Goal: Transaction & Acquisition: Purchase product/service

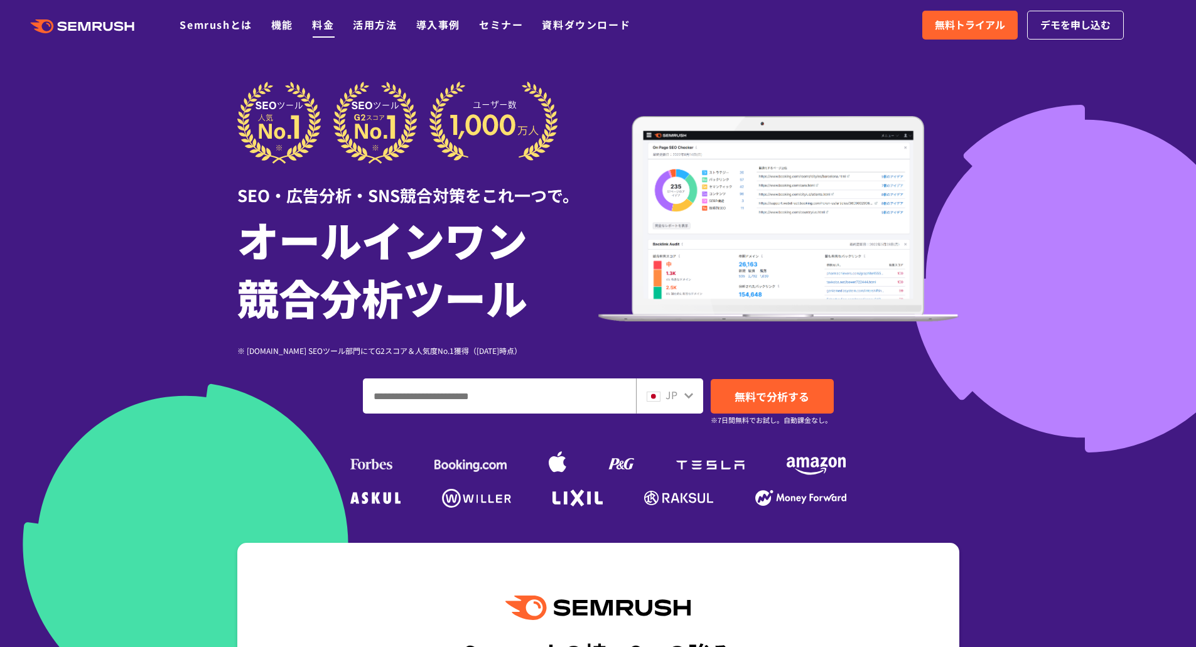
click at [326, 24] on link "料金" at bounding box center [323, 24] width 22 height 15
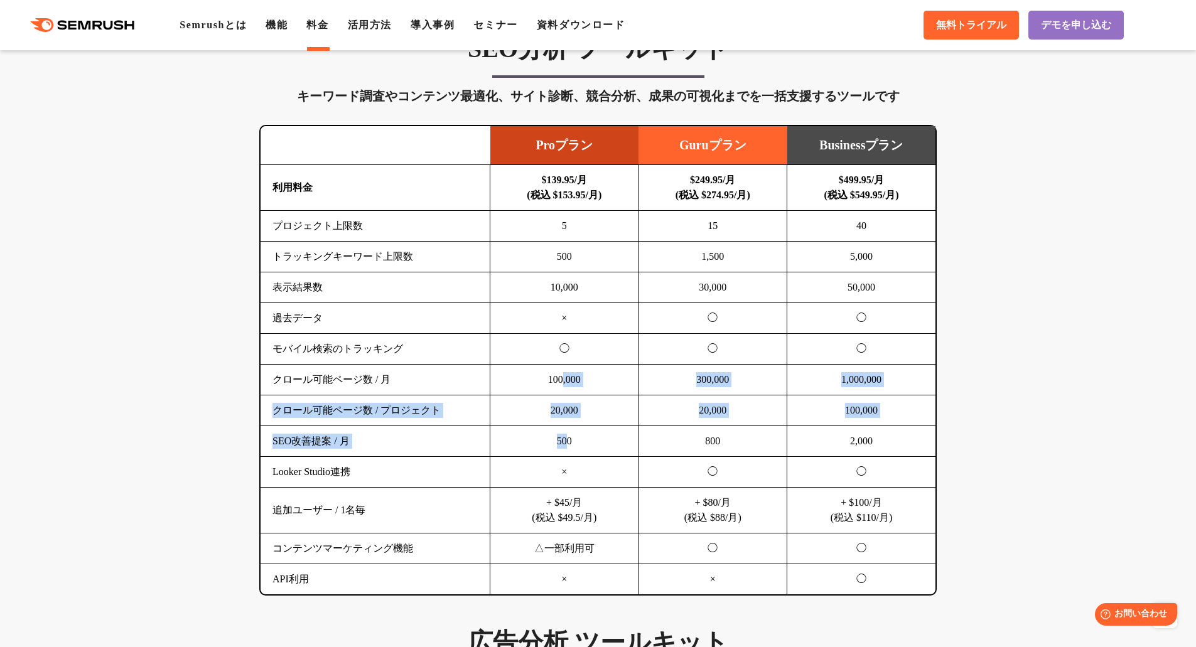
drag, startPoint x: 566, startPoint y: 446, endPoint x: 561, endPoint y: 370, distance: 76.1
click at [561, 370] on tbody "利用料金 $139.95/月 (税込 $153.95/月) $249.95/月 (税込 $274.95/月) $499.95/月 (税込 $549.95/月)…" at bounding box center [598, 380] width 675 height 430
click at [561, 405] on td "20,000" at bounding box center [564, 411] width 149 height 31
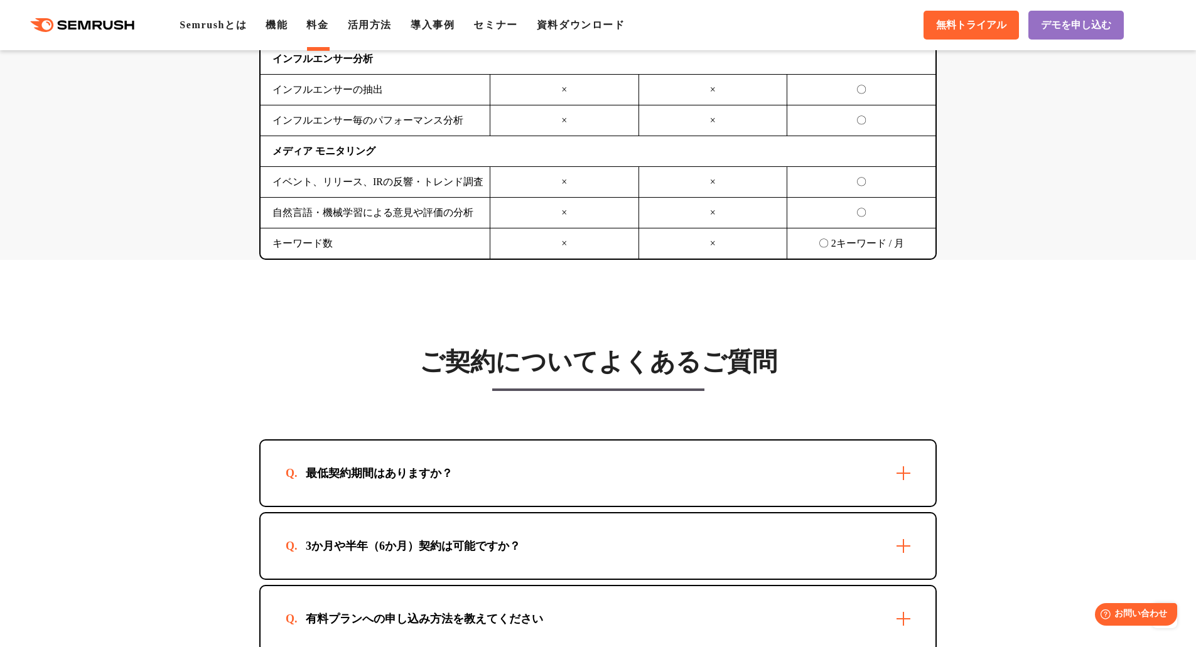
scroll to position [3516, 0]
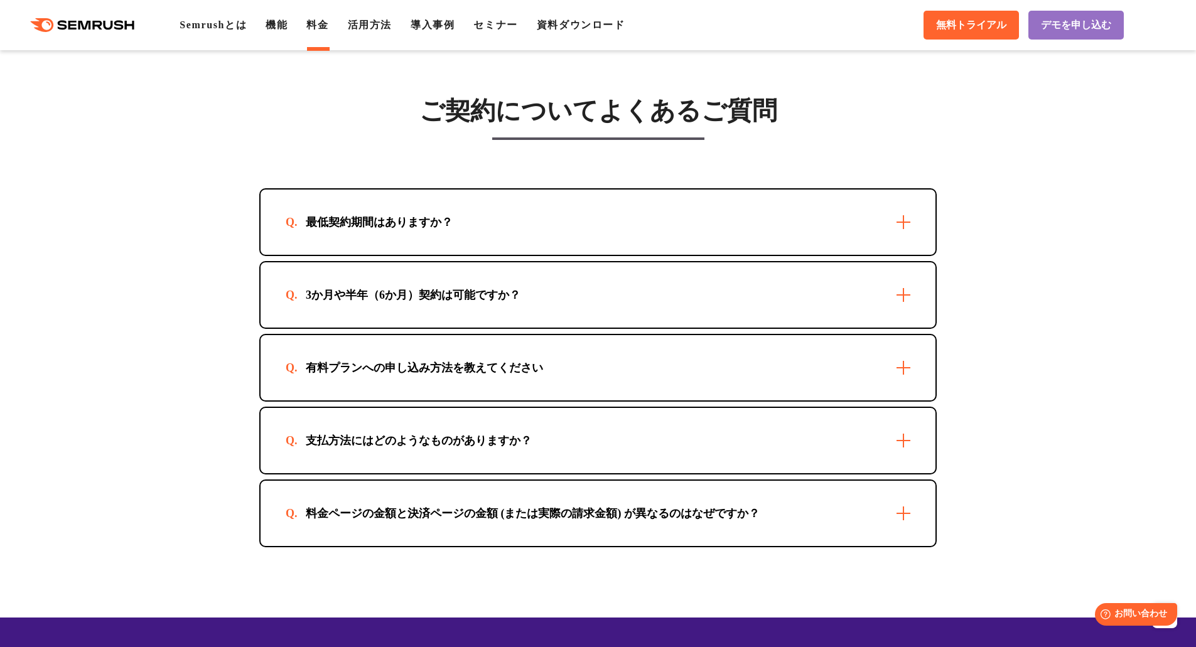
click at [905, 228] on div "最低契約期間はありますか？" at bounding box center [598, 222] width 675 height 65
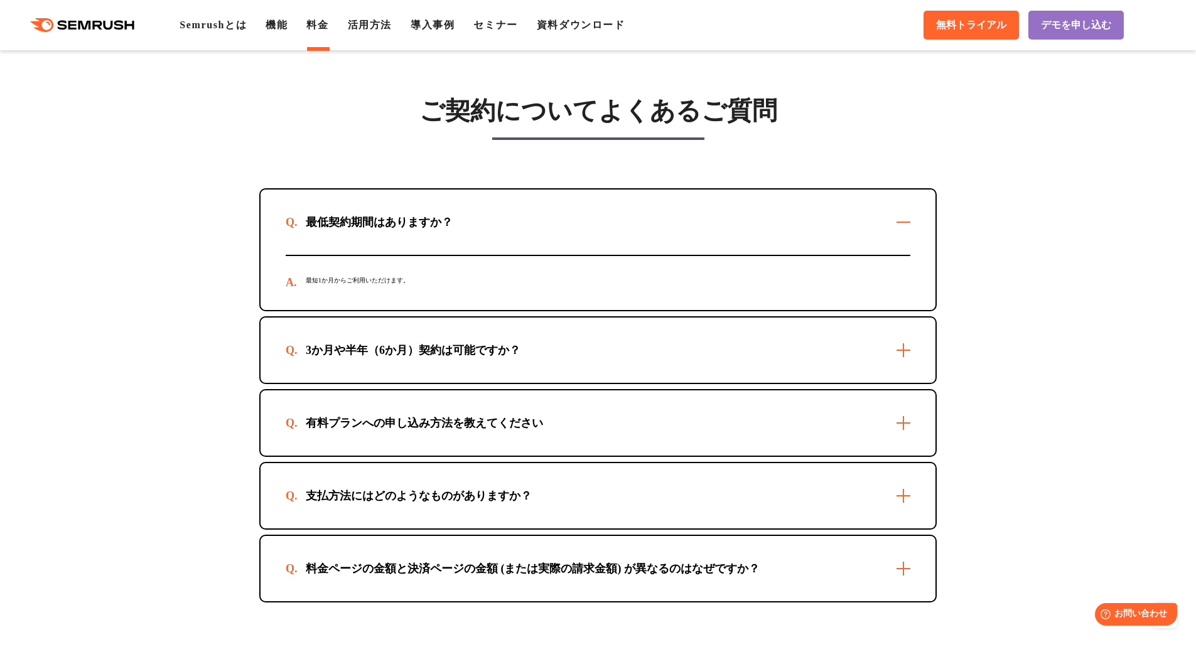
click at [905, 228] on div "最低契約期間はありますか？" at bounding box center [598, 222] width 675 height 65
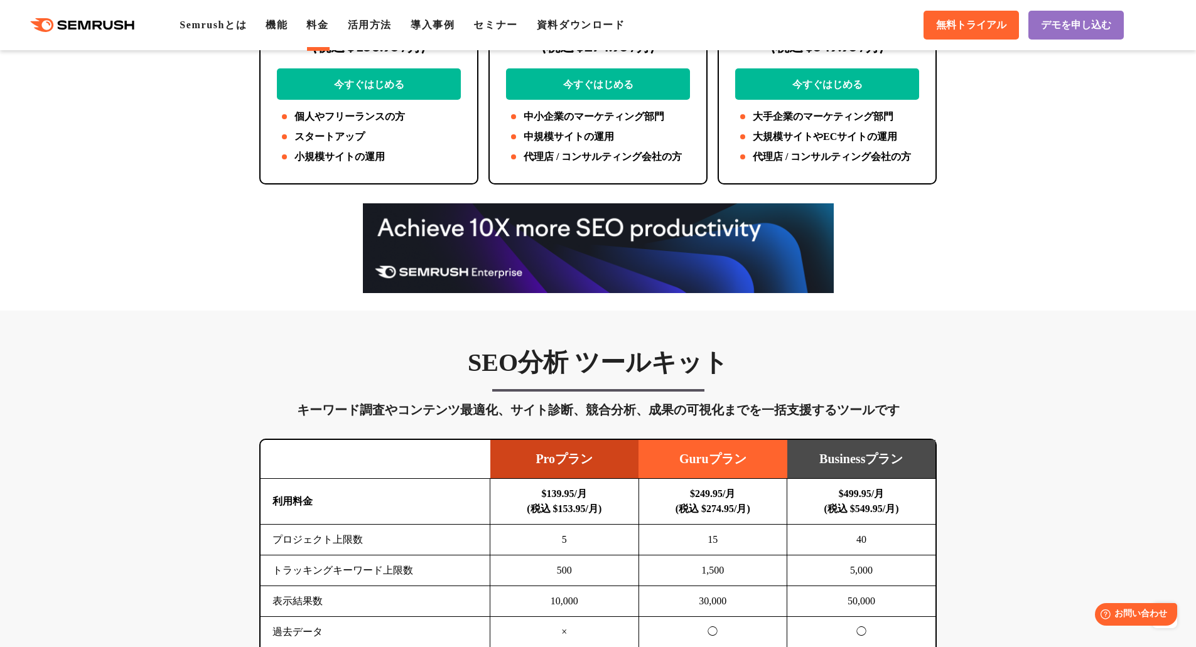
scroll to position [0, 0]
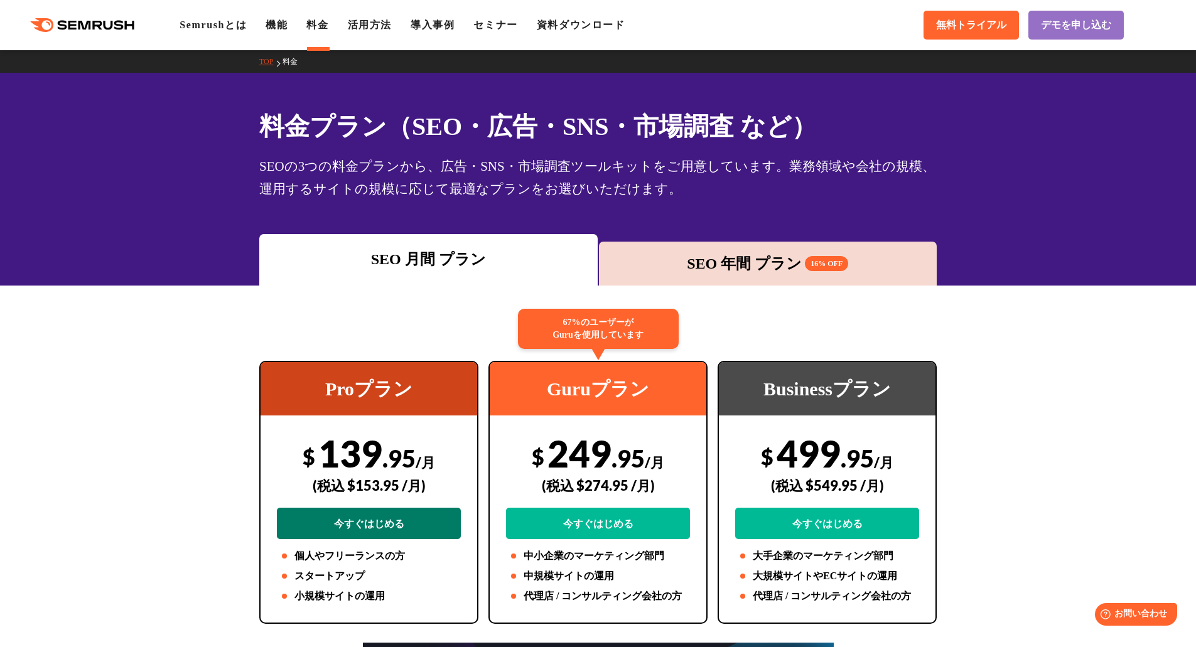
click at [387, 526] on link "今すぐはじめる" at bounding box center [369, 523] width 184 height 31
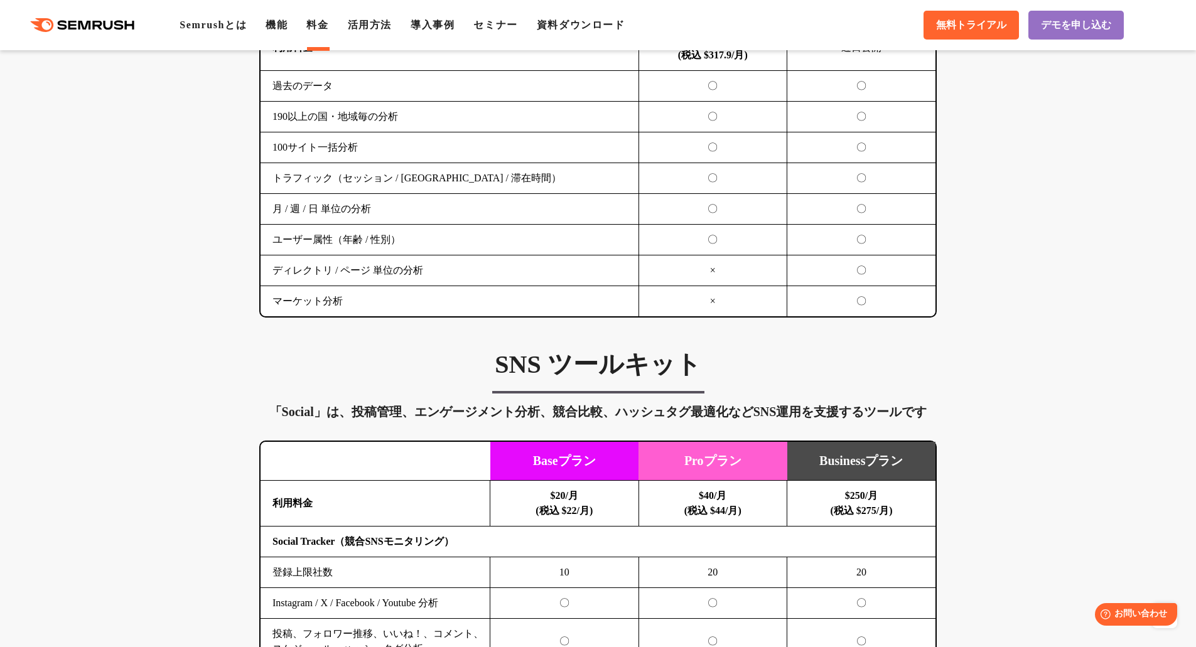
scroll to position [2009, 0]
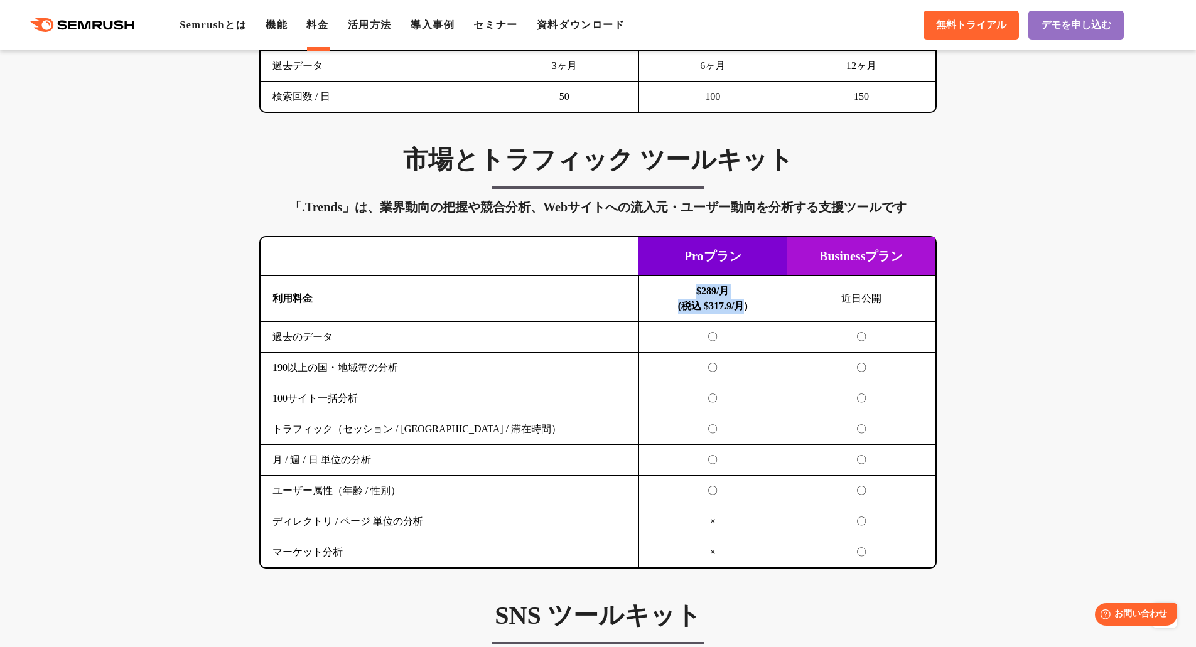
drag, startPoint x: 694, startPoint y: 291, endPoint x: 750, endPoint y: 308, distance: 58.4
click at [748, 306] on b "$289/月 (税込 $317.9/月)" at bounding box center [713, 299] width 70 height 26
click at [748, 308] on b "$289/月 (税込 $317.9/月)" at bounding box center [713, 299] width 70 height 26
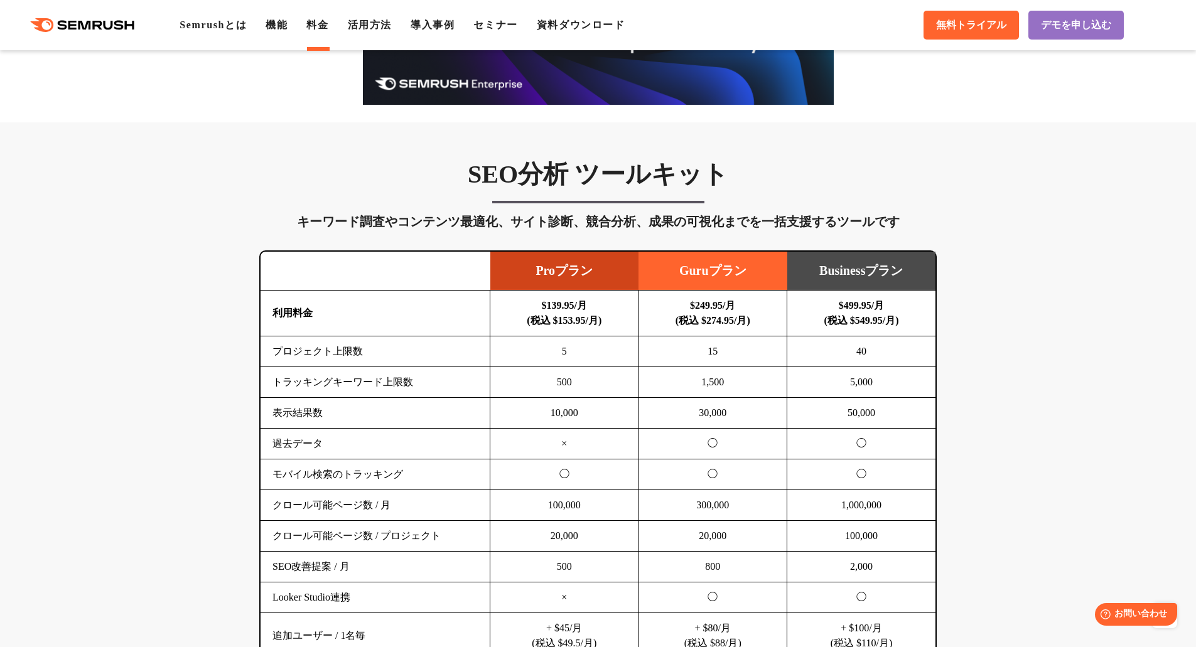
scroll to position [753, 0]
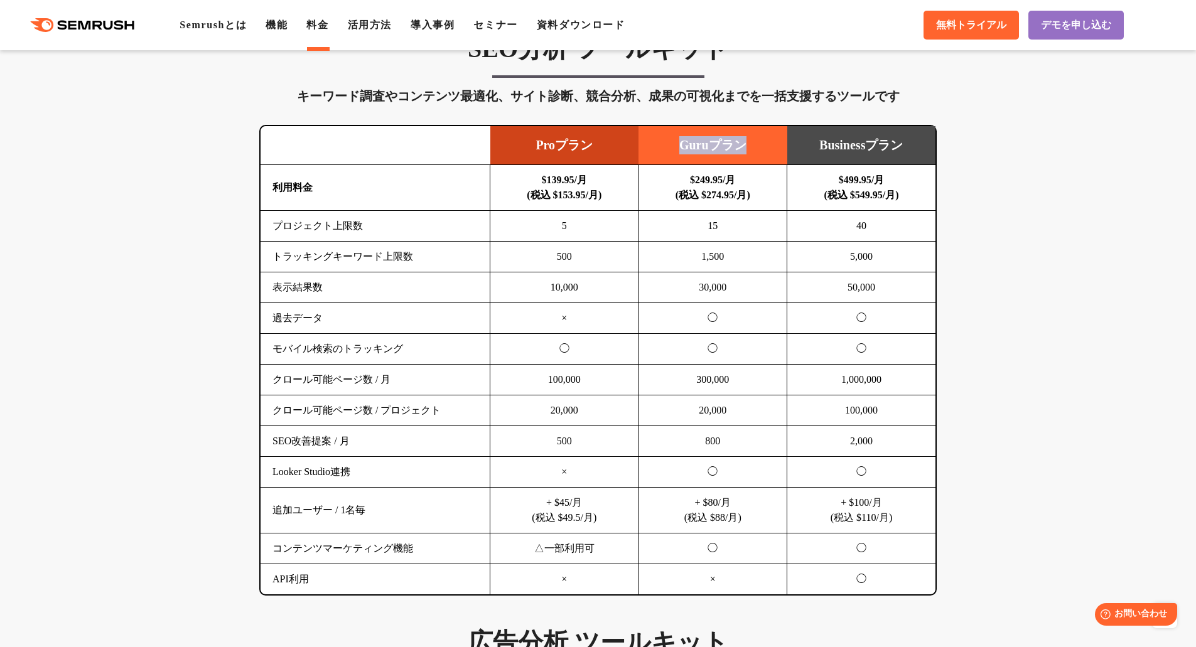
drag, startPoint x: 676, startPoint y: 144, endPoint x: 768, endPoint y: 139, distance: 92.4
click at [768, 139] on td "Guruプラン" at bounding box center [713, 145] width 149 height 39
copy td "Guruプラン"
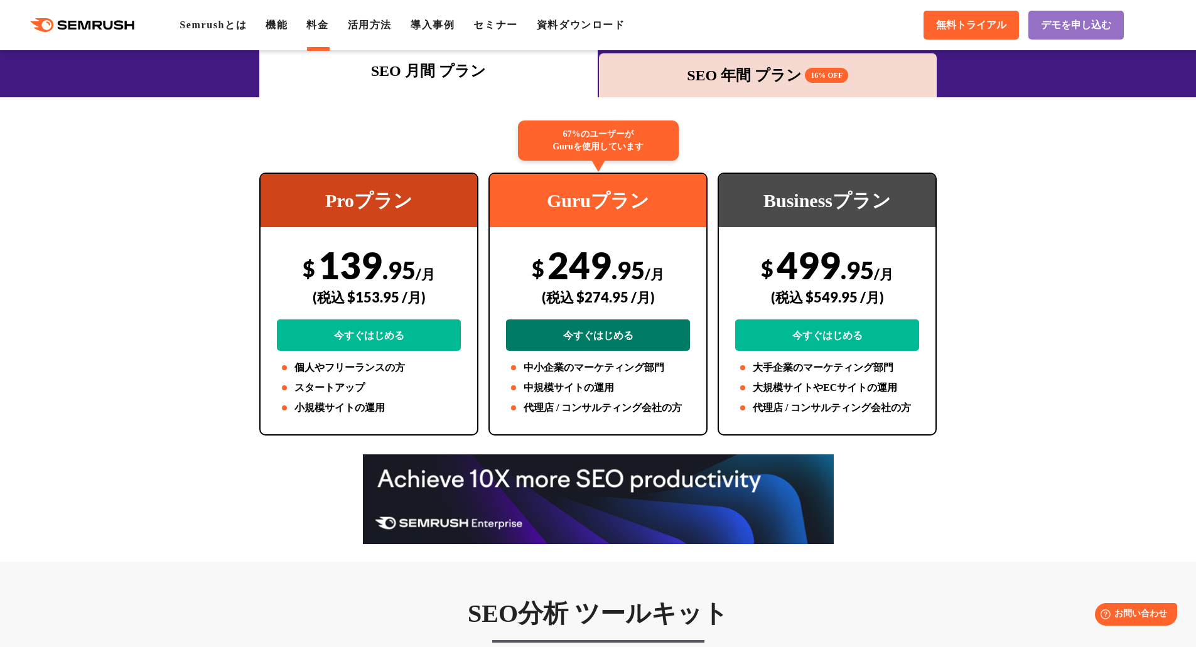
click at [617, 340] on link "今すぐはじめる" at bounding box center [598, 335] width 184 height 31
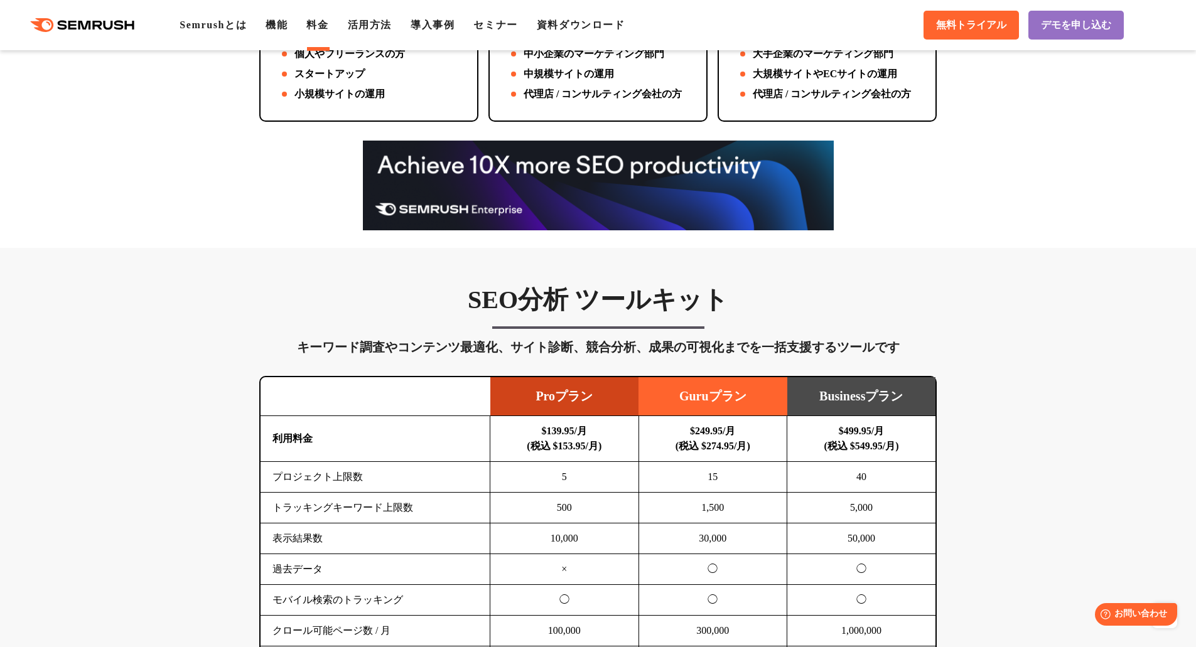
scroll to position [63, 0]
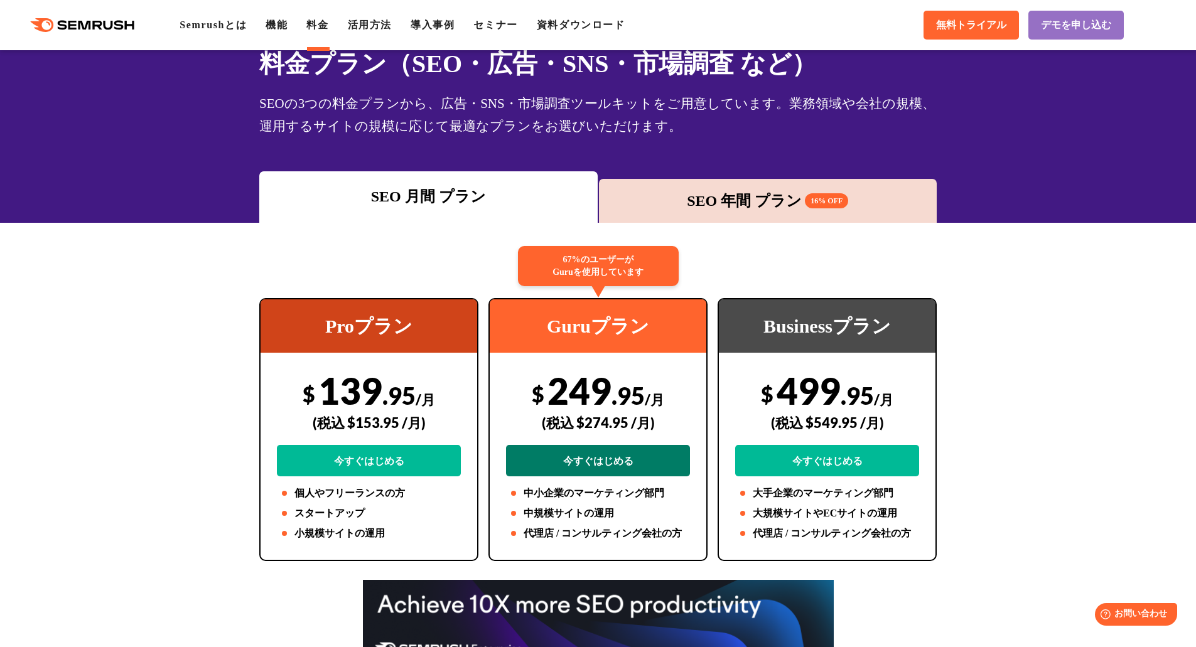
click at [616, 457] on link "今すぐはじめる" at bounding box center [598, 460] width 184 height 31
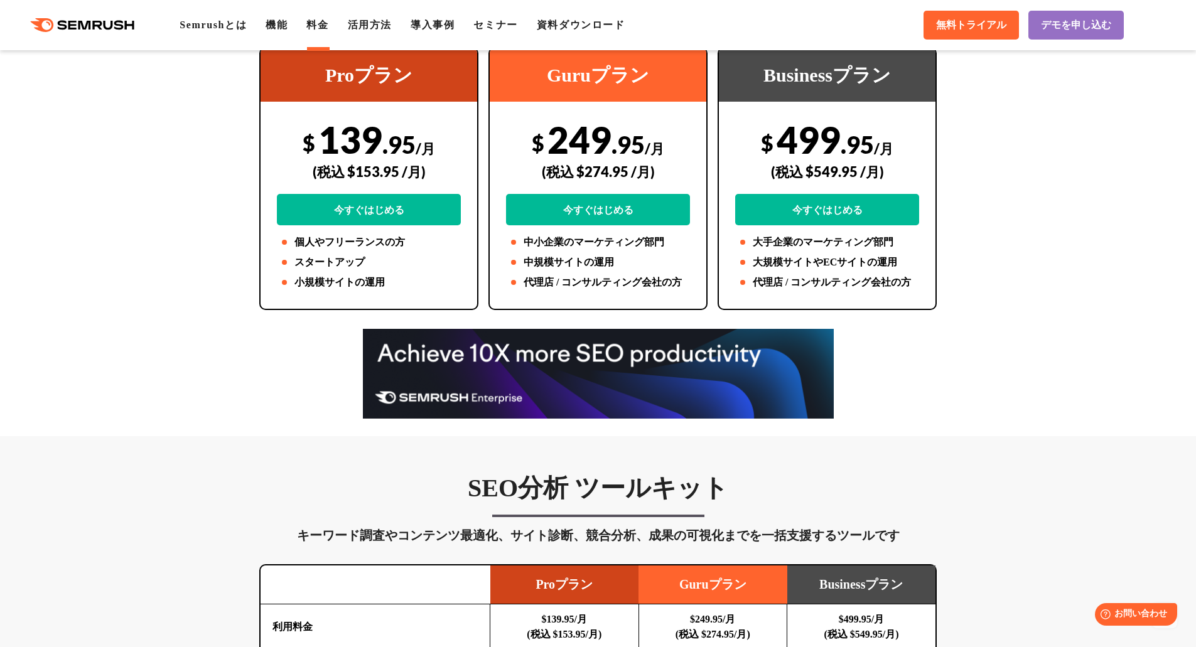
scroll to position [0, 0]
